Goal: Consume media (video, audio): Consume media (video, audio)

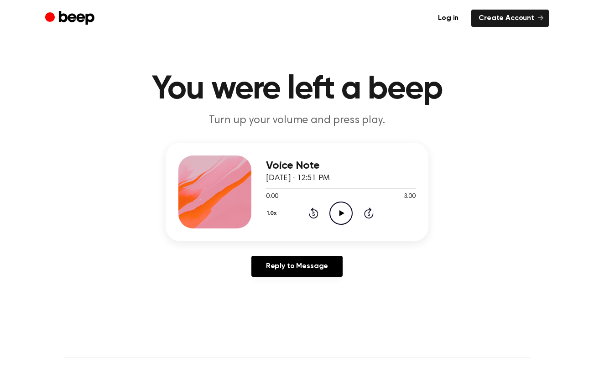
click at [337, 215] on icon "Play Audio" at bounding box center [341, 213] width 23 height 23
click at [345, 212] on icon "Play Audio" at bounding box center [341, 213] width 23 height 23
click at [345, 212] on icon "Pause Audio" at bounding box center [341, 213] width 23 height 23
click at [342, 219] on icon "Play Audio" at bounding box center [341, 213] width 23 height 23
click at [279, 38] on main "You were left a beep Turn up your volume and press play. Voice Note [DATE] · 12…" at bounding box center [297, 281] width 594 height 563
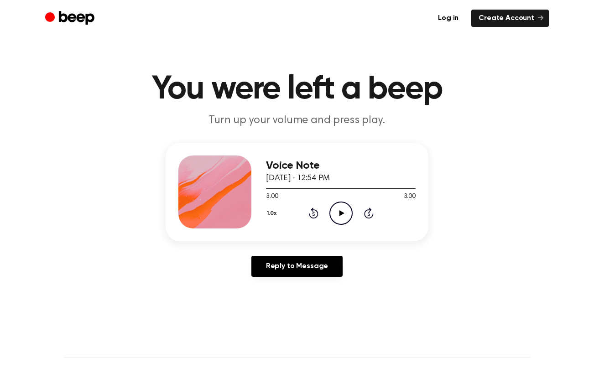
click at [488, 142] on main "You were left a beep Turn up your volume and press play. Voice Note [DATE] · 12…" at bounding box center [297, 281] width 594 height 563
click at [155, 22] on ul "Log in Create Account" at bounding box center [326, 18] width 445 height 17
